Goal: Task Accomplishment & Management: Manage account settings

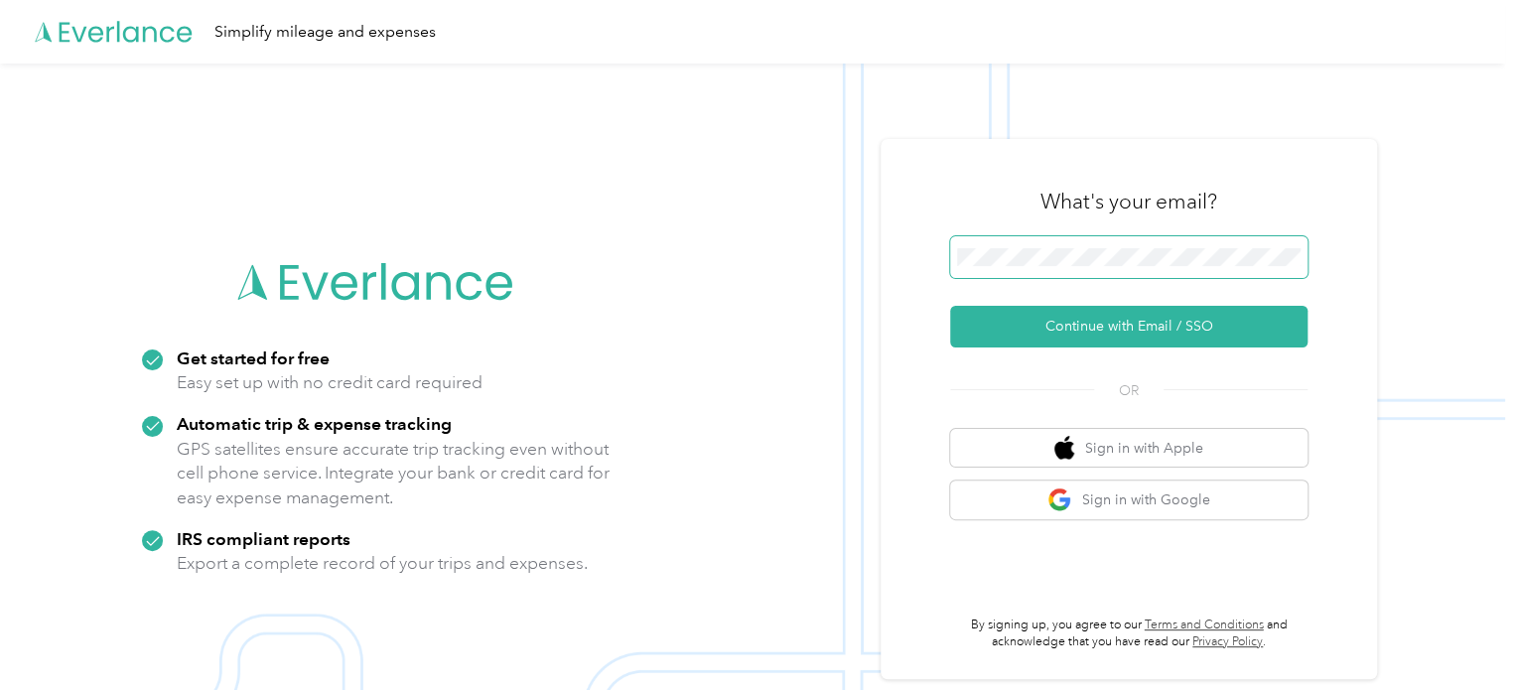
click at [1062, 268] on span at bounding box center [1128, 257] width 357 height 42
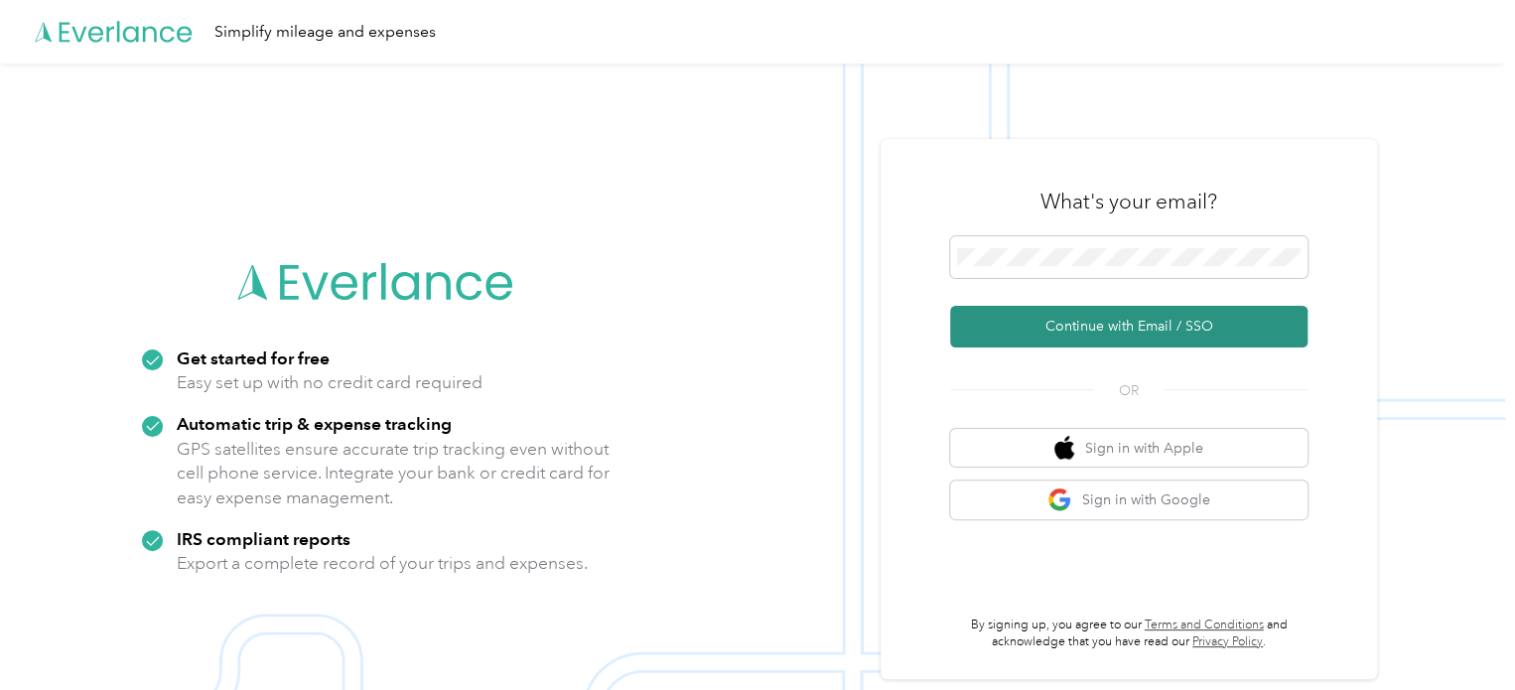
click at [1133, 321] on button "Continue with Email / SSO" at bounding box center [1128, 327] width 357 height 42
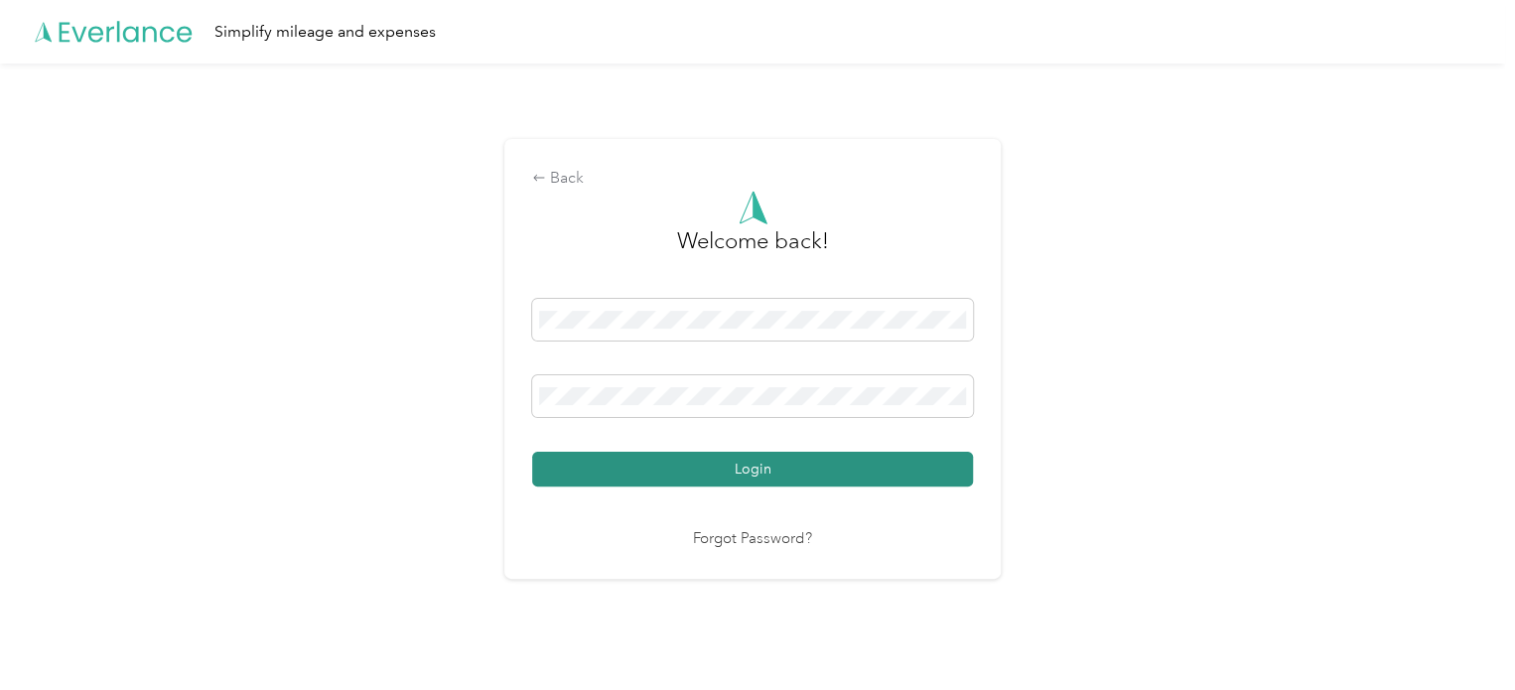
click at [649, 481] on button "Login" at bounding box center [752, 469] width 441 height 35
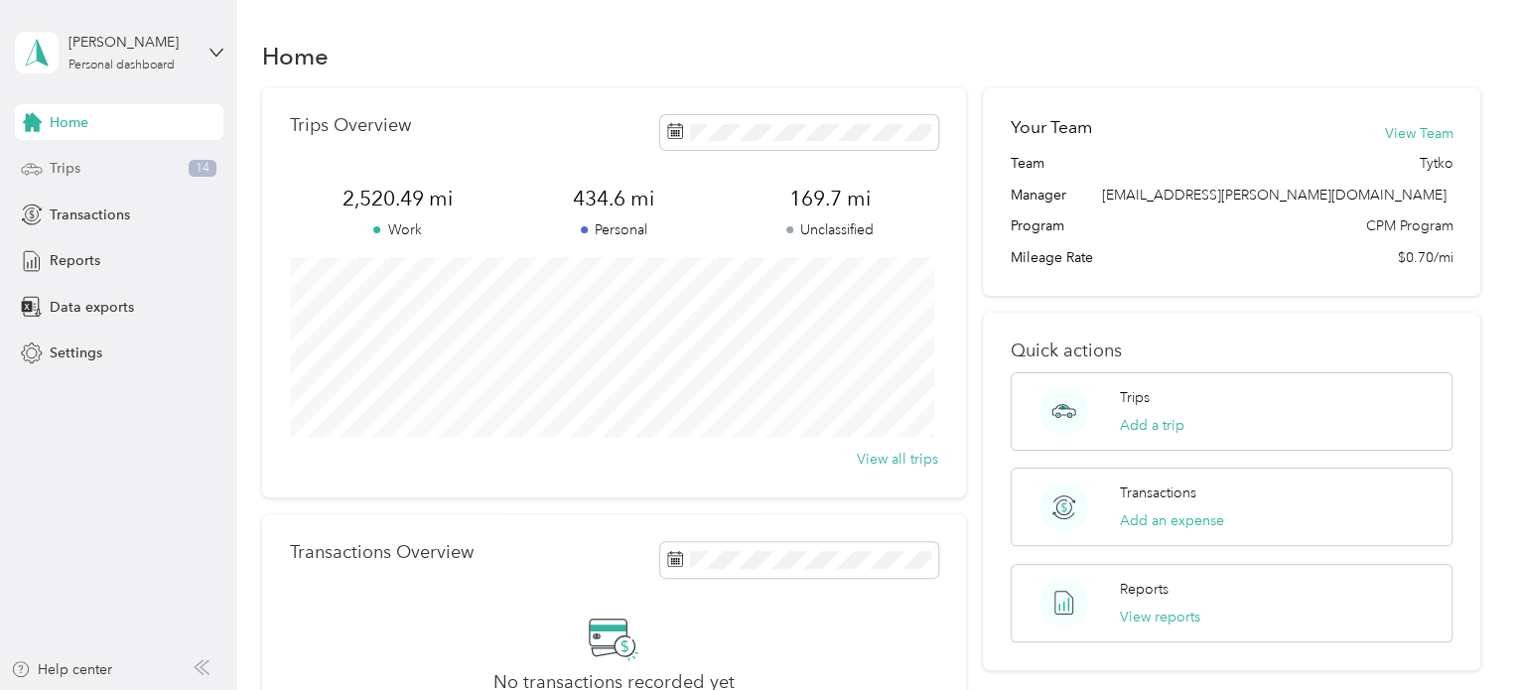
click at [72, 176] on span "Trips" at bounding box center [65, 168] width 31 height 21
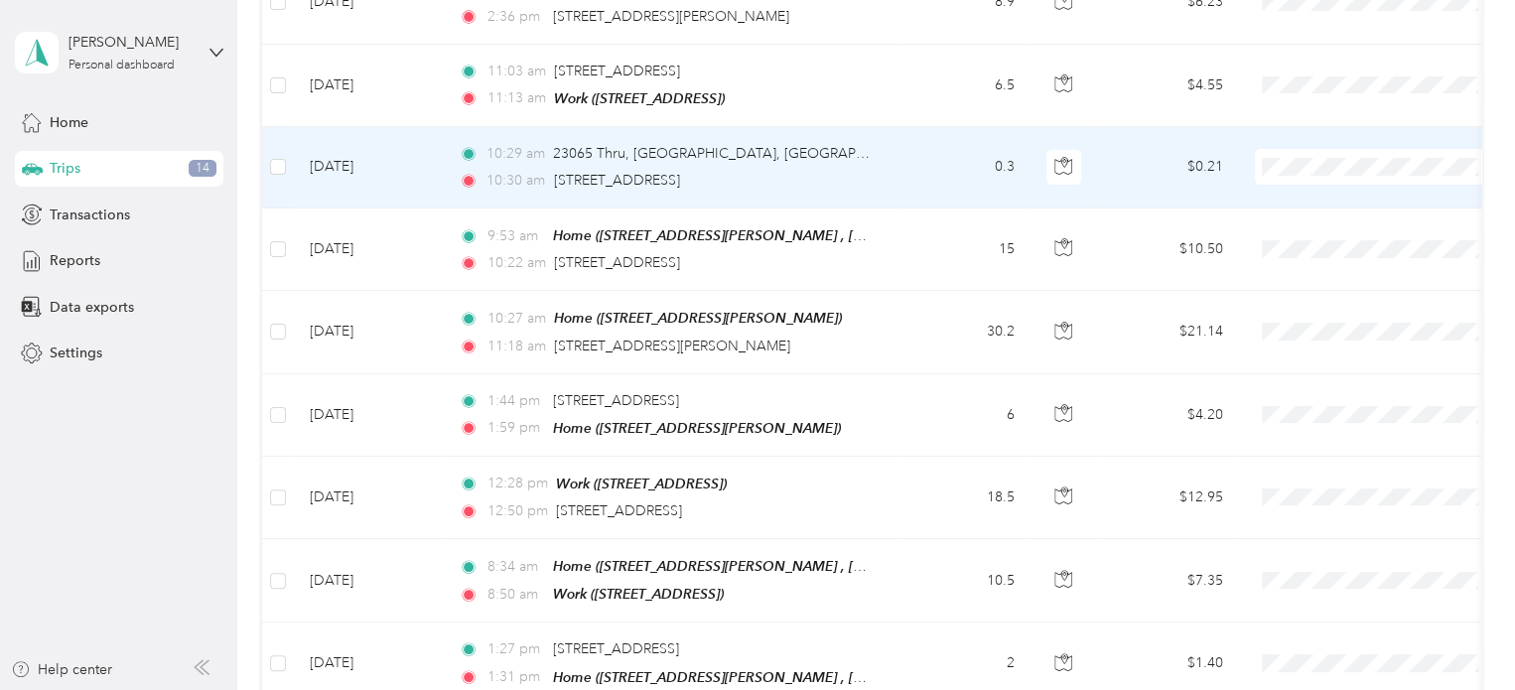
scroll to position [456, 0]
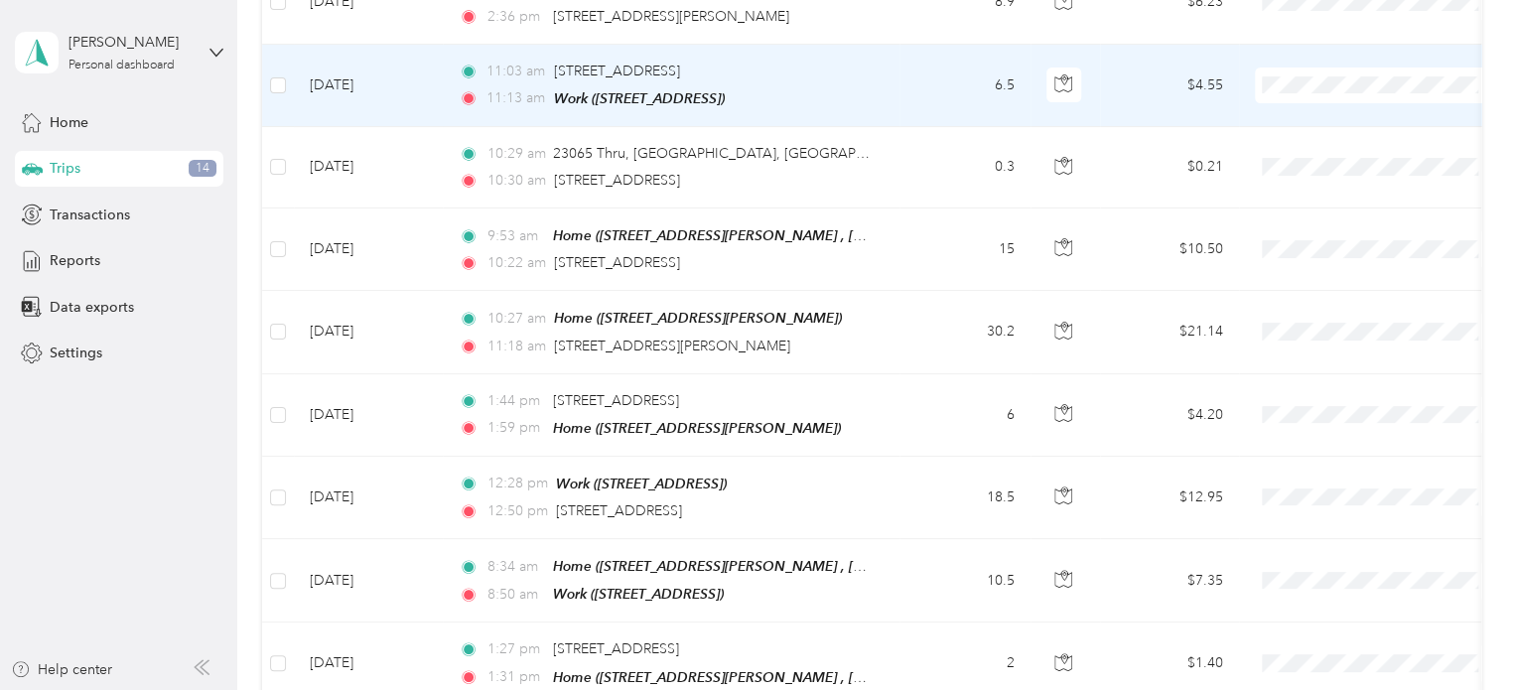
click at [885, 102] on td "11:03 am [STREET_ADDRESS] 11:13 am Work ([STREET_ADDRESS] , [GEOGRAPHIC_DATA], …" at bounding box center [671, 86] width 457 height 82
